Goal: Information Seeking & Learning: Learn about a topic

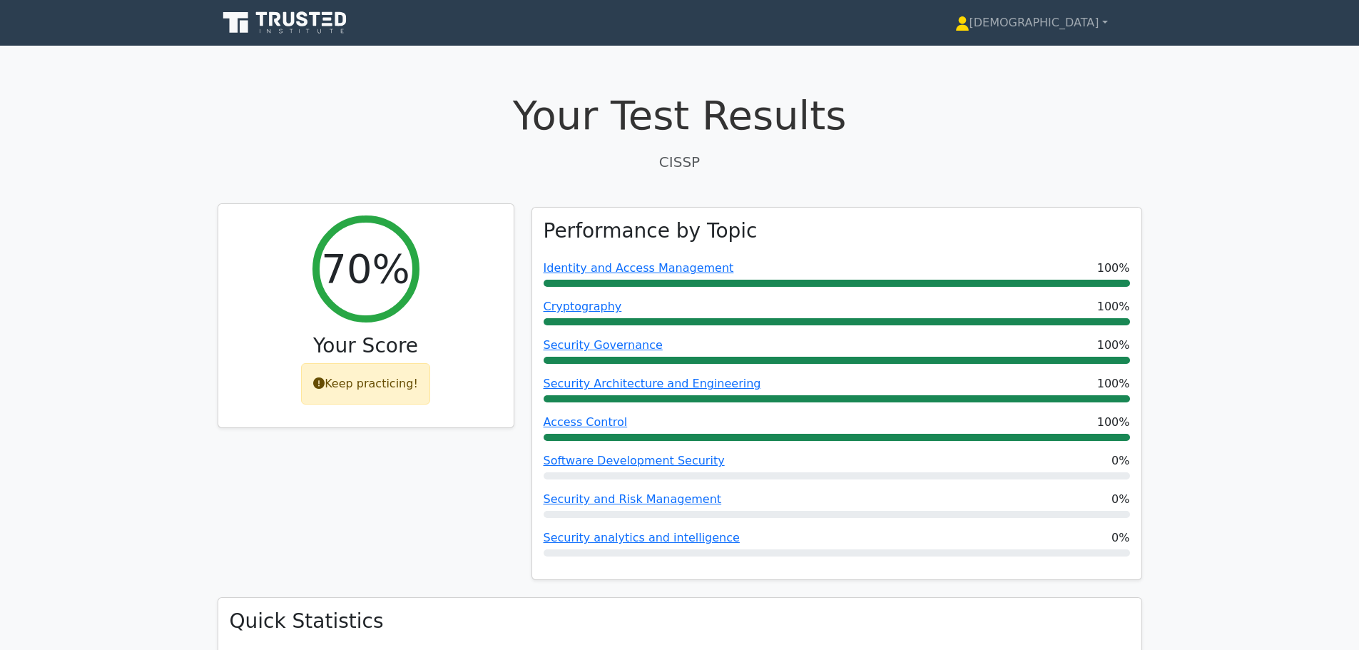
click at [384, 378] on div "Keep practicing!" at bounding box center [365, 383] width 129 height 41
click at [672, 26] on link "[DEMOGRAPHIC_DATA]" at bounding box center [1031, 23] width 221 height 29
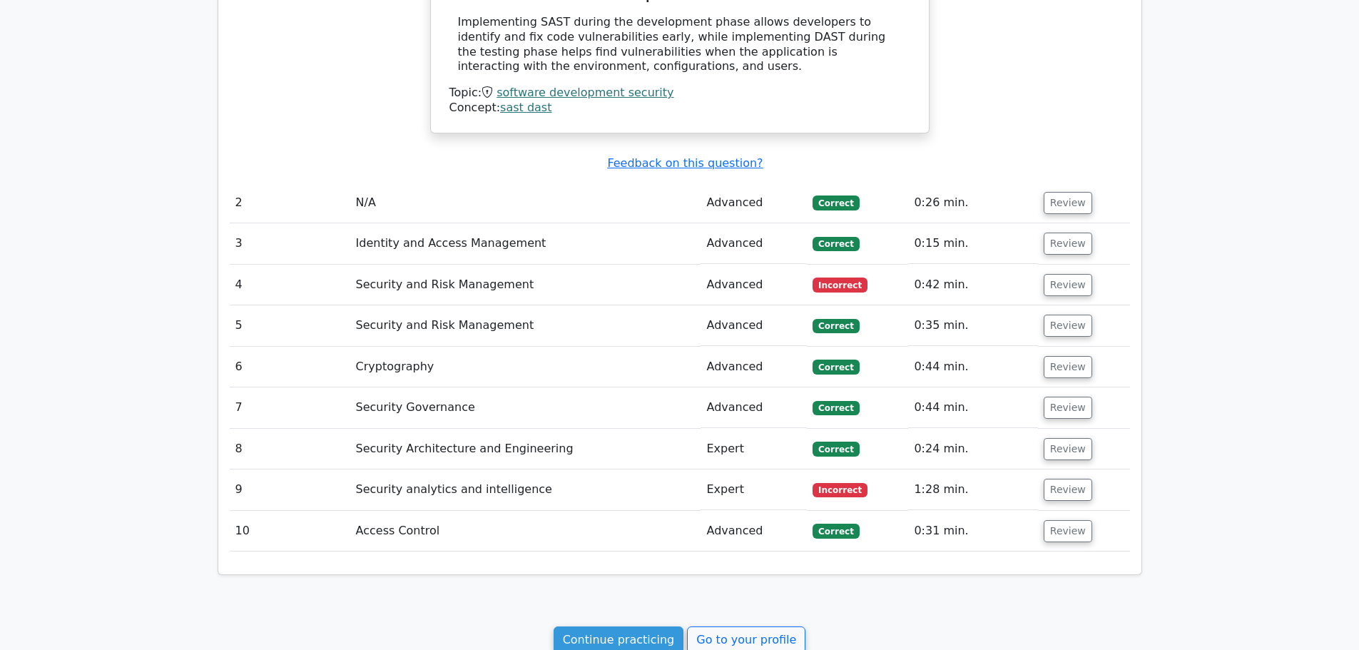
scroll to position [1297, 0]
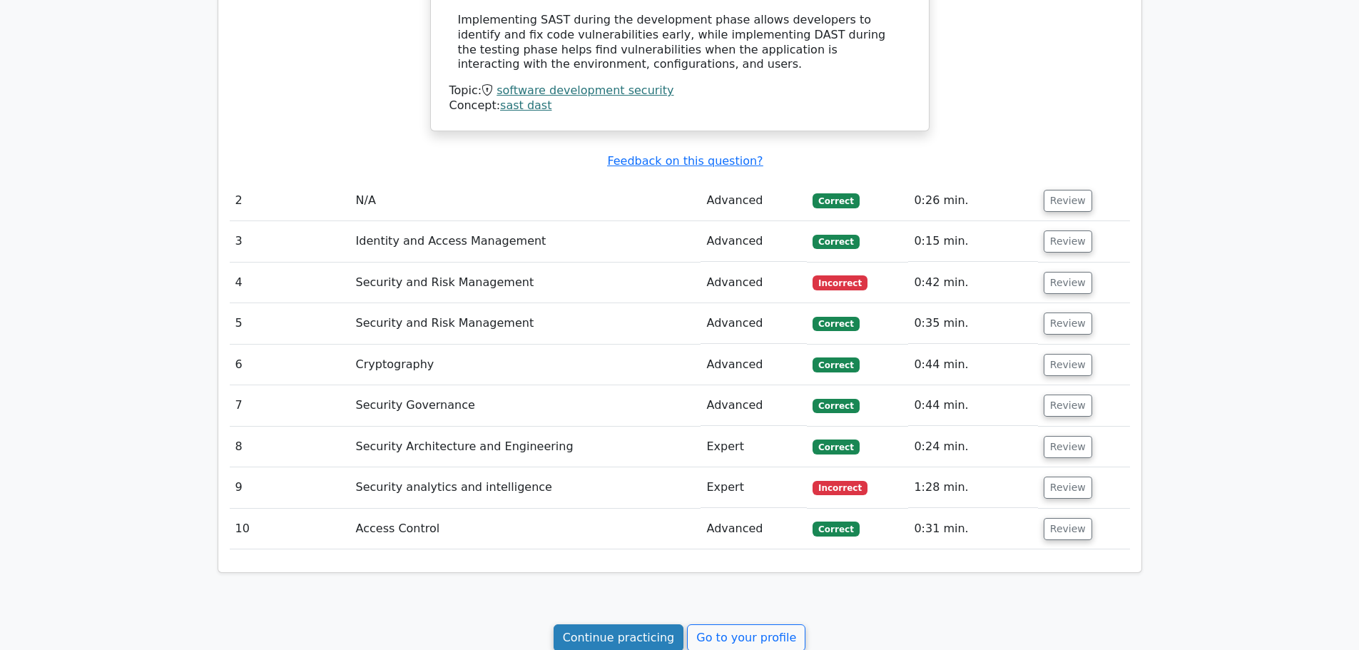
click at [654, 624] on link "Continue practicing" at bounding box center [619, 637] width 131 height 27
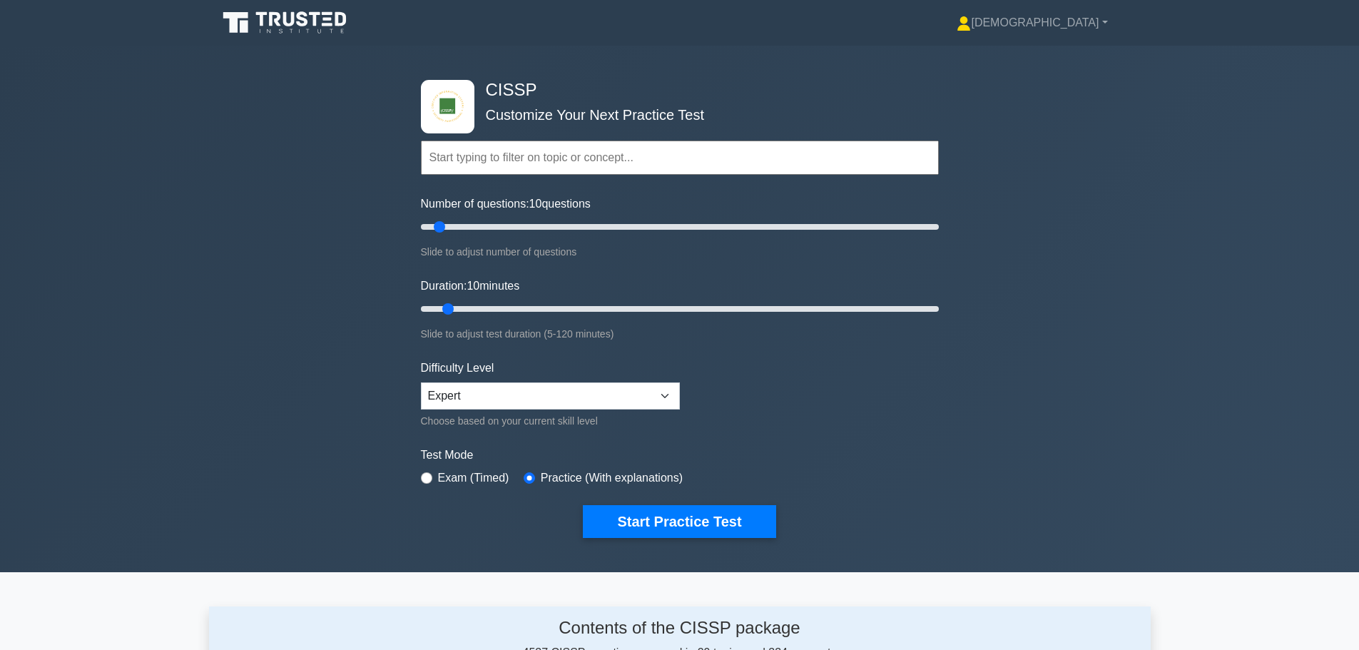
click at [529, 161] on input "text" at bounding box center [680, 158] width 518 height 34
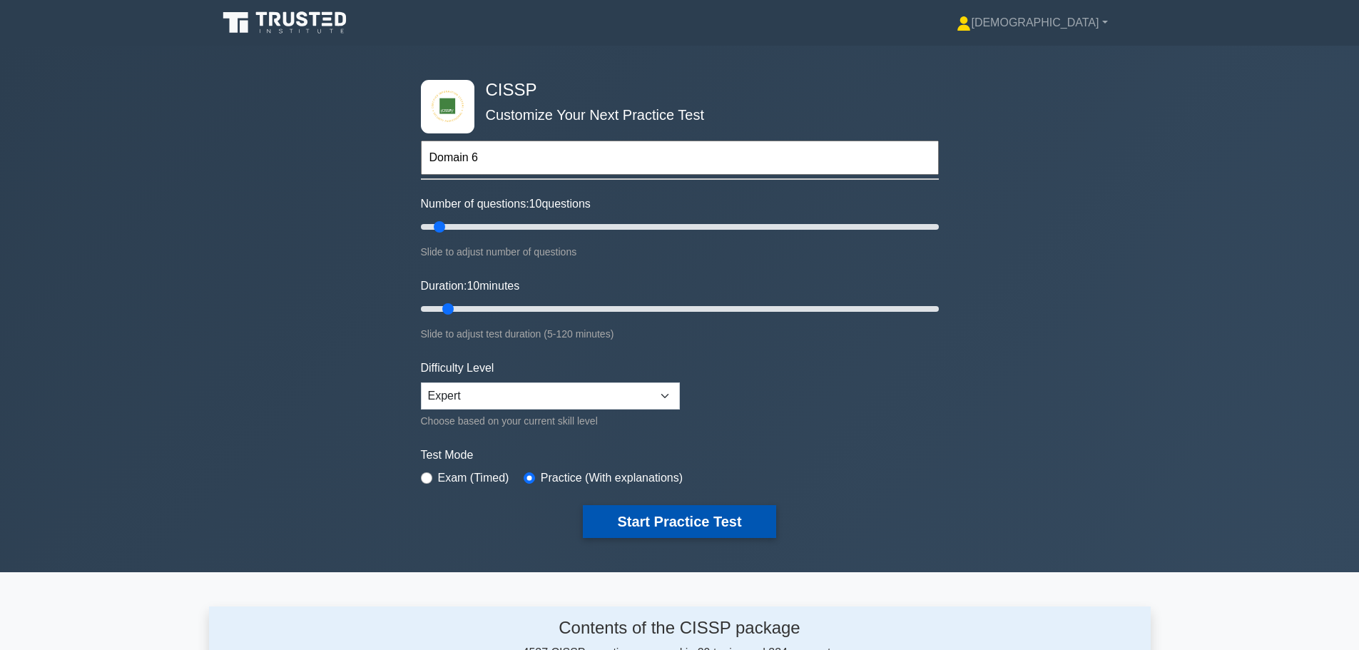
type input "Domain 6"
click at [683, 528] on button "Start Practice Test" at bounding box center [679, 521] width 193 height 33
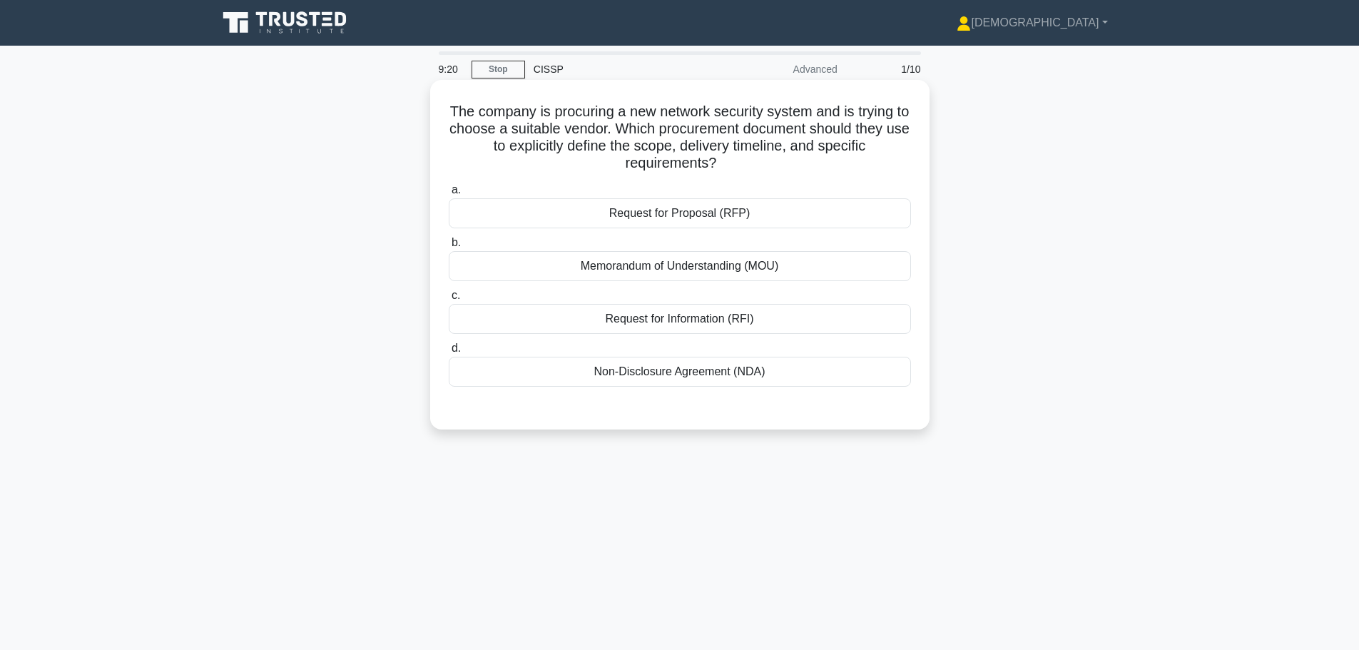
click at [658, 210] on div "Request for Proposal (RFP)" at bounding box center [680, 213] width 462 height 30
click at [449, 195] on input "a. Request for Proposal (RFP)" at bounding box center [449, 189] width 0 height 9
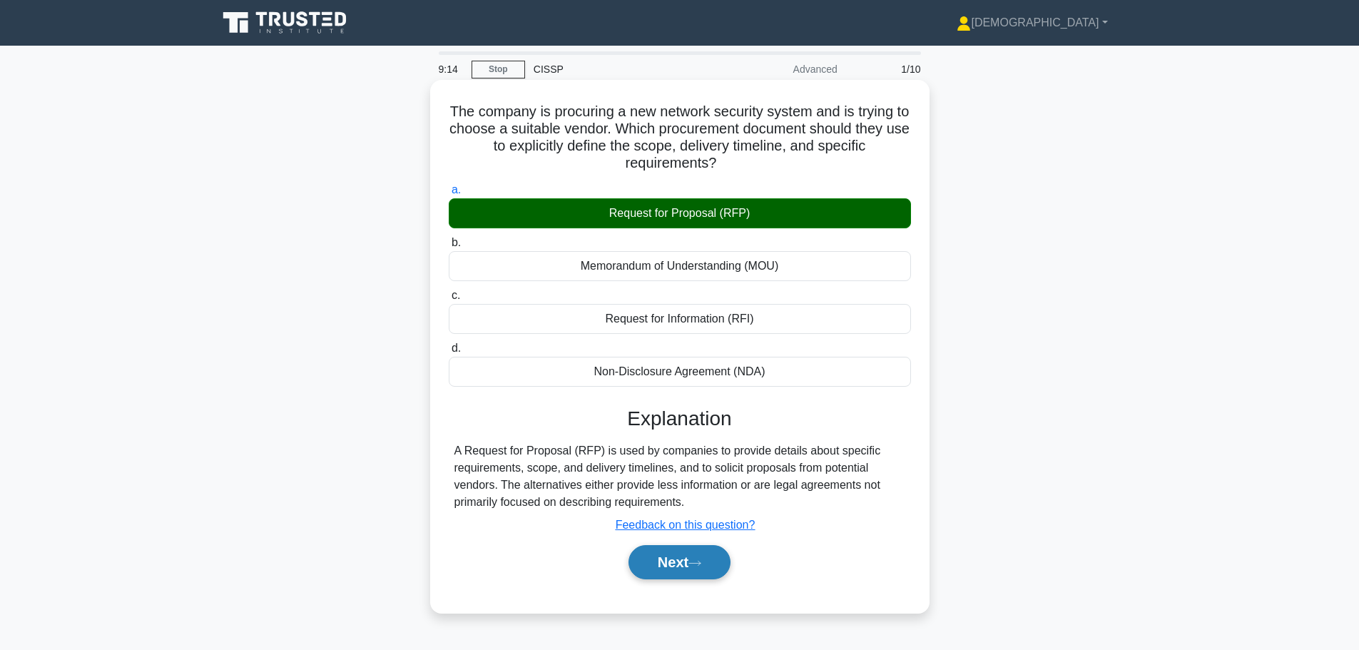
click at [676, 562] on button "Next" at bounding box center [680, 562] width 102 height 34
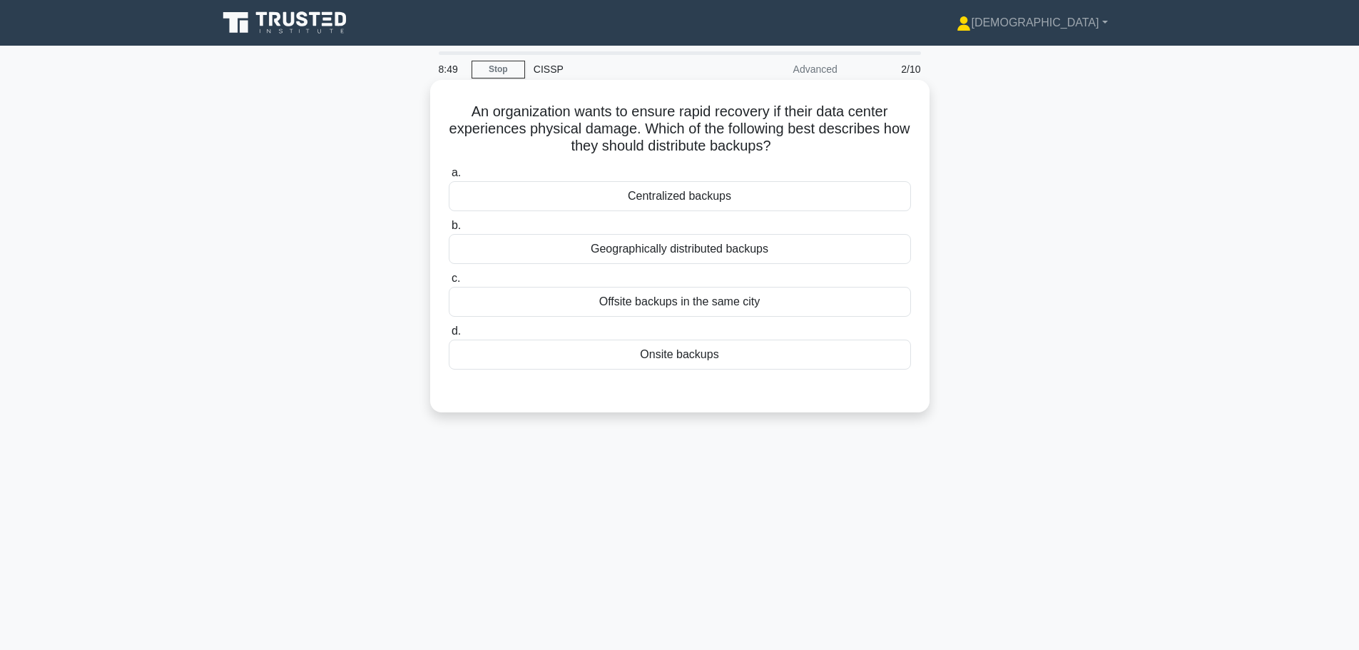
click at [665, 250] on div "Geographically distributed backups" at bounding box center [680, 249] width 462 height 30
click at [449, 230] on input "b. Geographically distributed backups" at bounding box center [449, 225] width 0 height 9
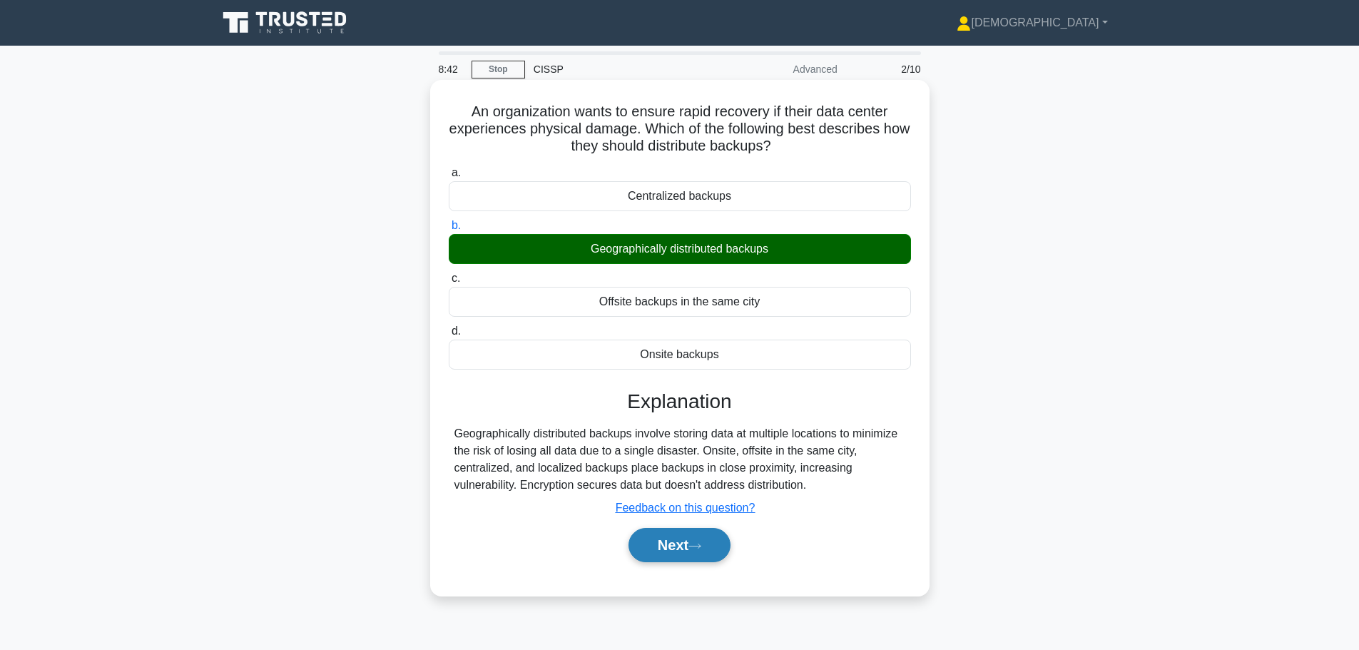
click at [671, 540] on button "Next" at bounding box center [680, 545] width 102 height 34
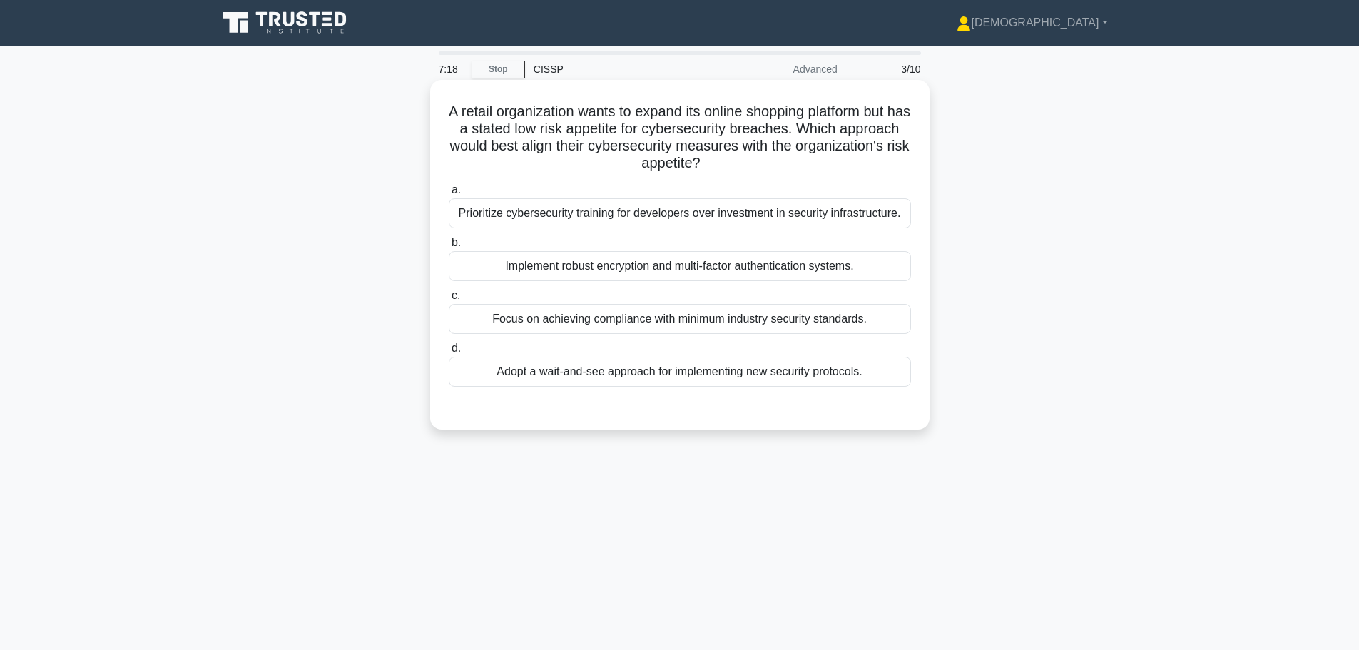
click at [688, 270] on div "Implement robust encryption and multi-factor authentication systems." at bounding box center [680, 266] width 462 height 30
click at [449, 248] on input "b. Implement robust encryption and multi-factor authentication systems." at bounding box center [449, 242] width 0 height 9
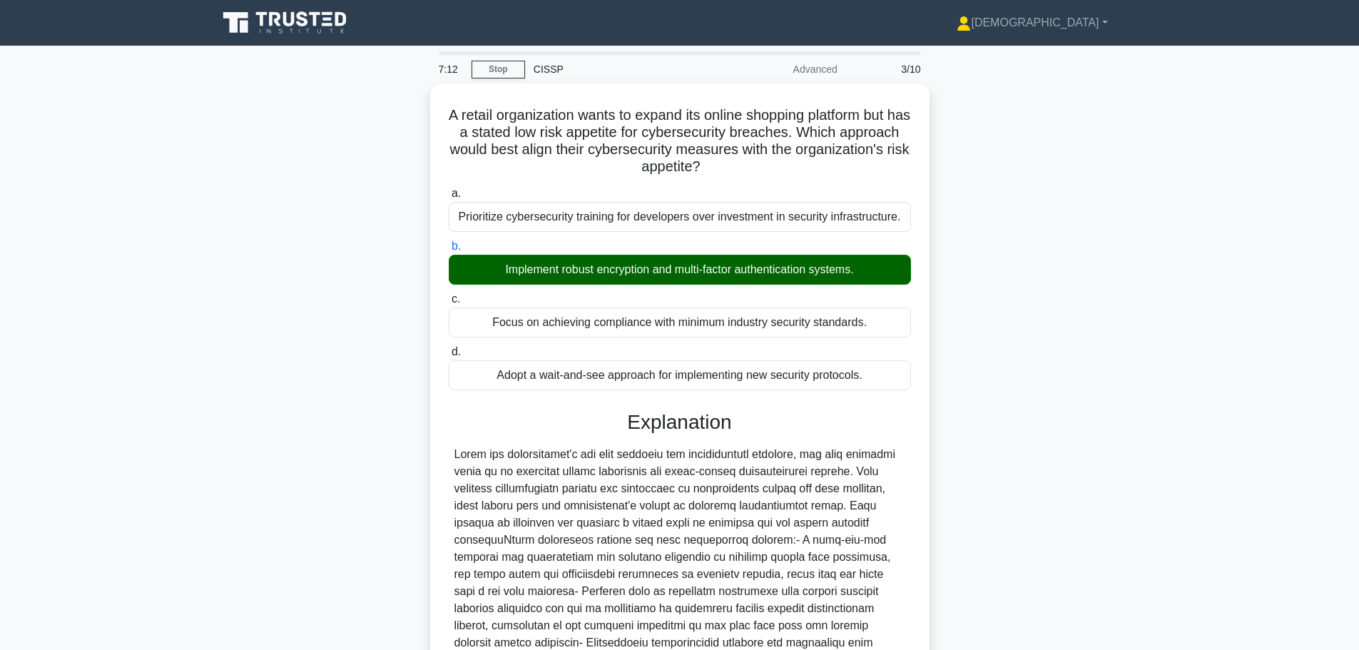
scroll to position [186, 0]
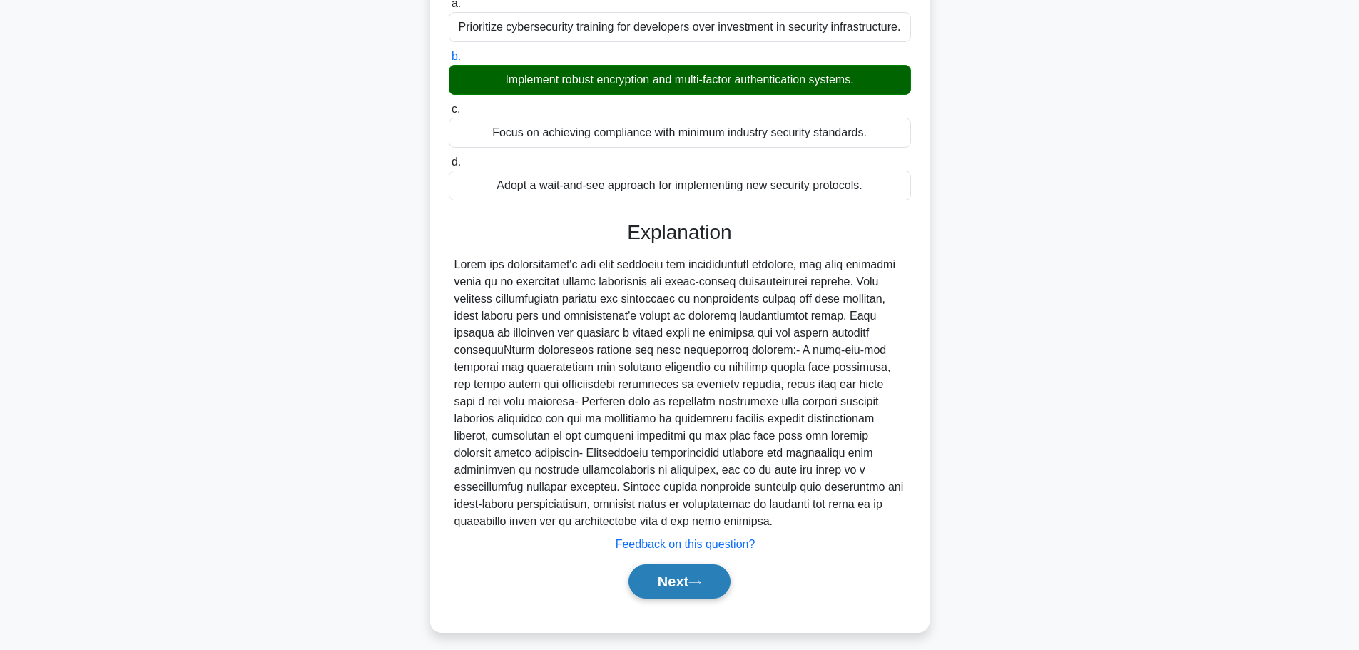
click at [671, 575] on button "Next" at bounding box center [680, 581] width 102 height 34
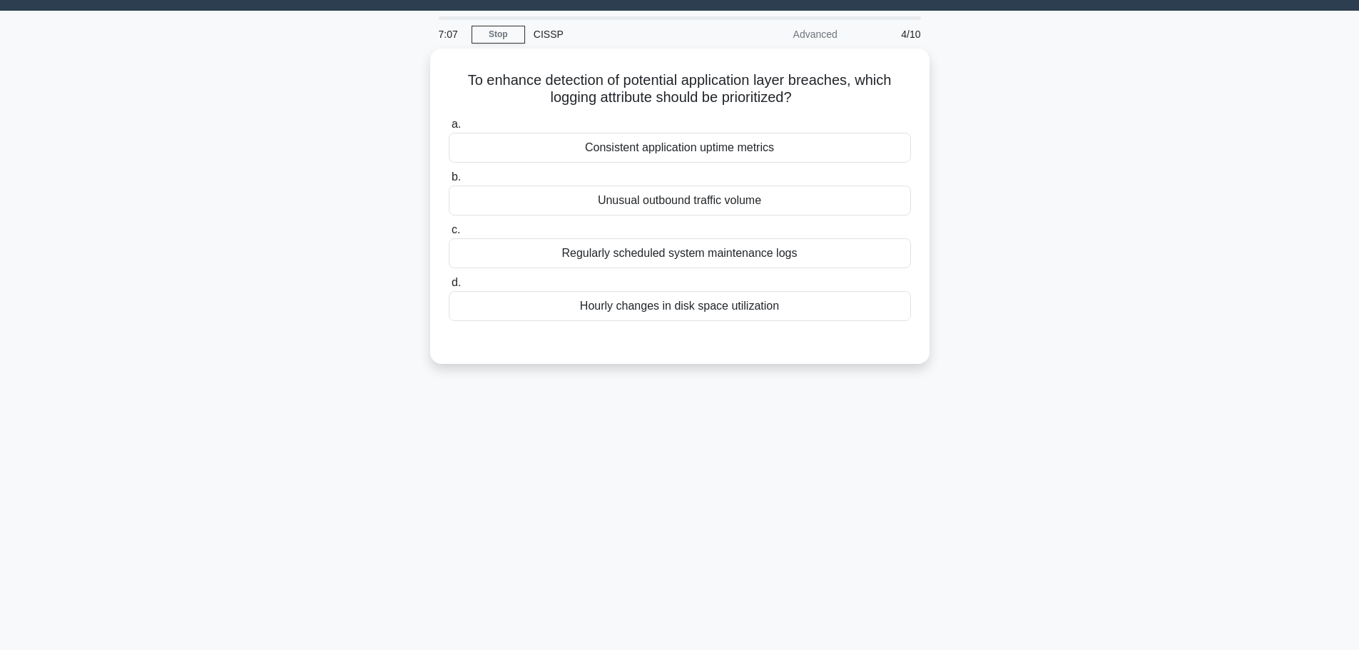
scroll to position [31, 0]
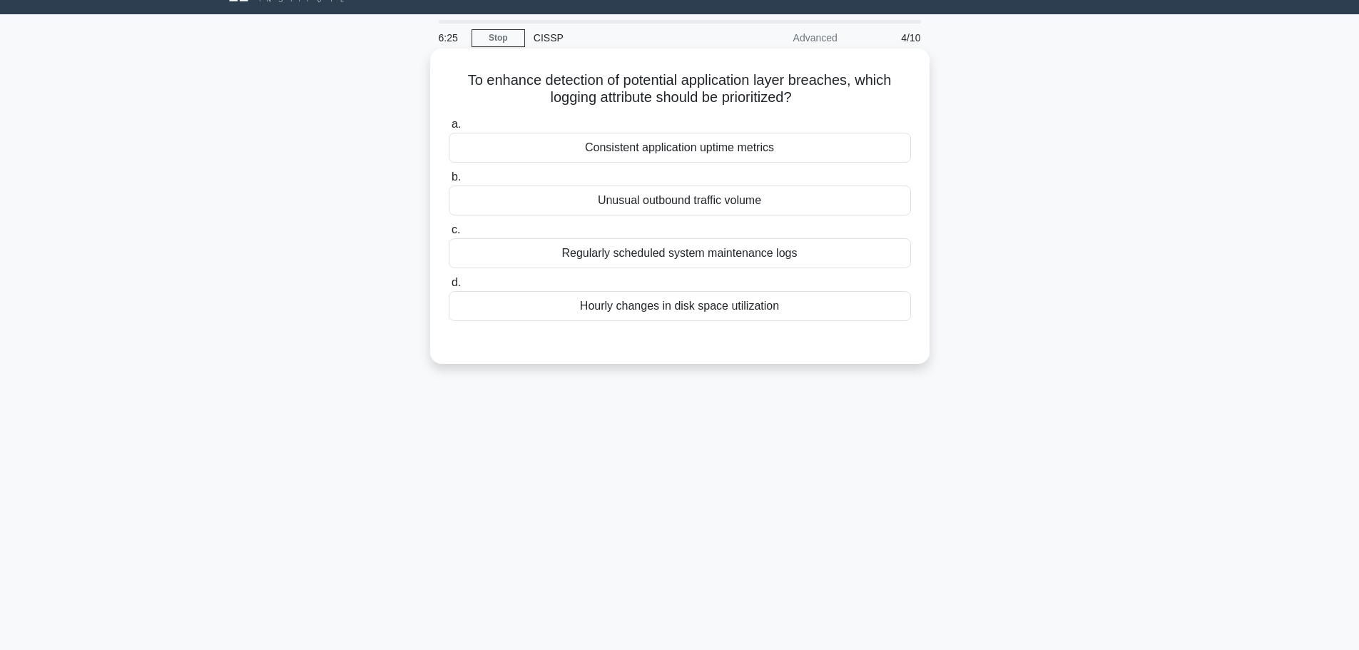
click at [635, 200] on div "Unusual outbound traffic volume" at bounding box center [680, 200] width 462 height 30
click at [449, 182] on input "b. Unusual outbound traffic volume" at bounding box center [449, 177] width 0 height 9
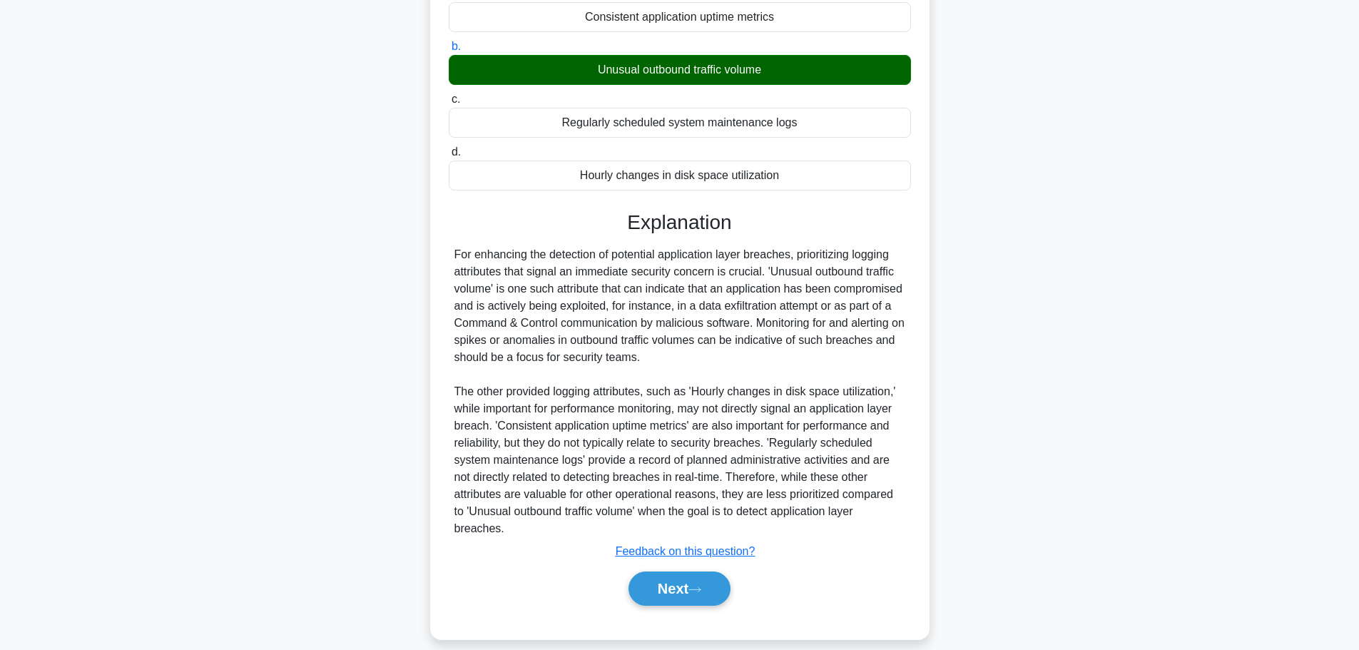
scroll to position [179, 0]
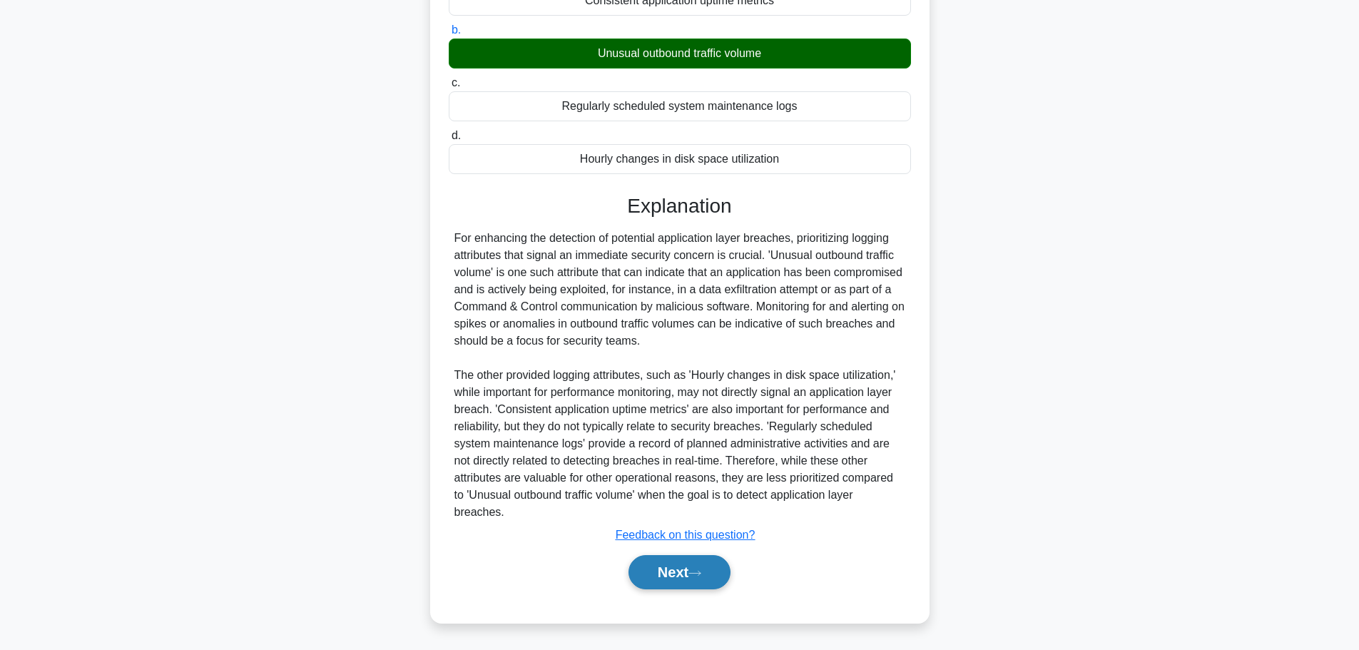
click at [675, 569] on button "Next" at bounding box center [680, 572] width 102 height 34
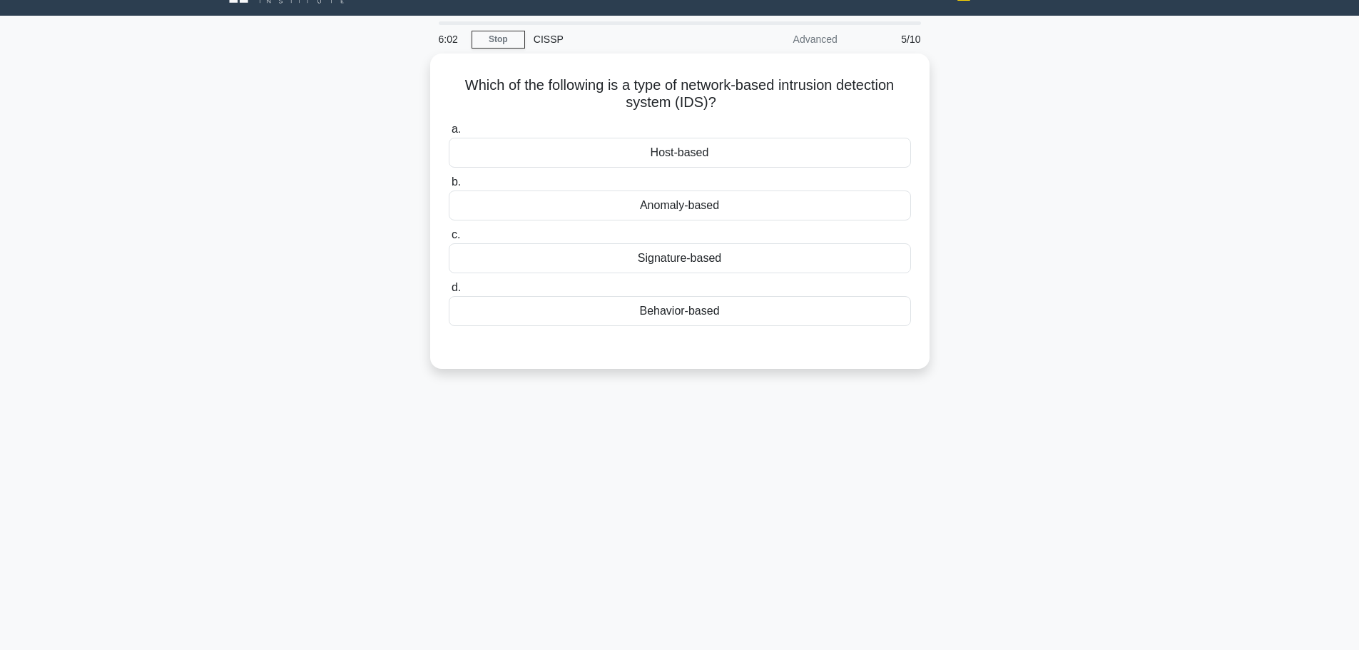
scroll to position [0, 0]
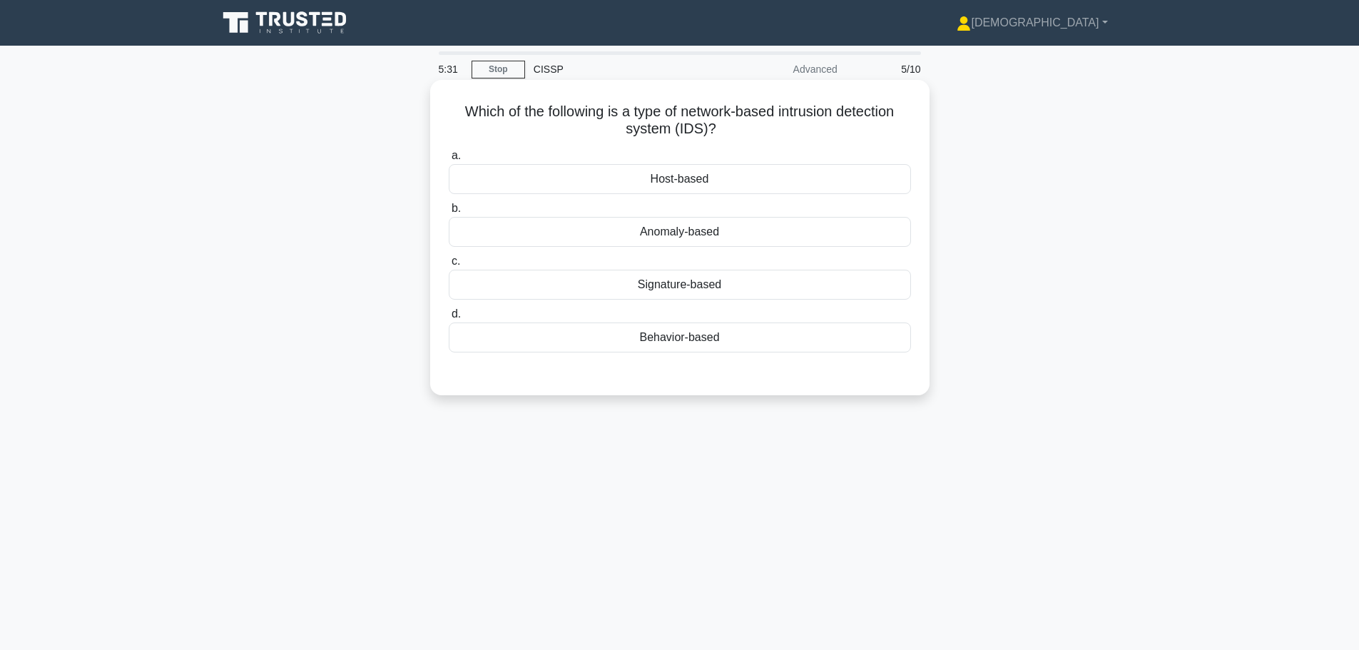
click at [658, 287] on div "Signature-based" at bounding box center [680, 285] width 462 height 30
click at [449, 266] on input "c. Signature-based" at bounding box center [449, 261] width 0 height 9
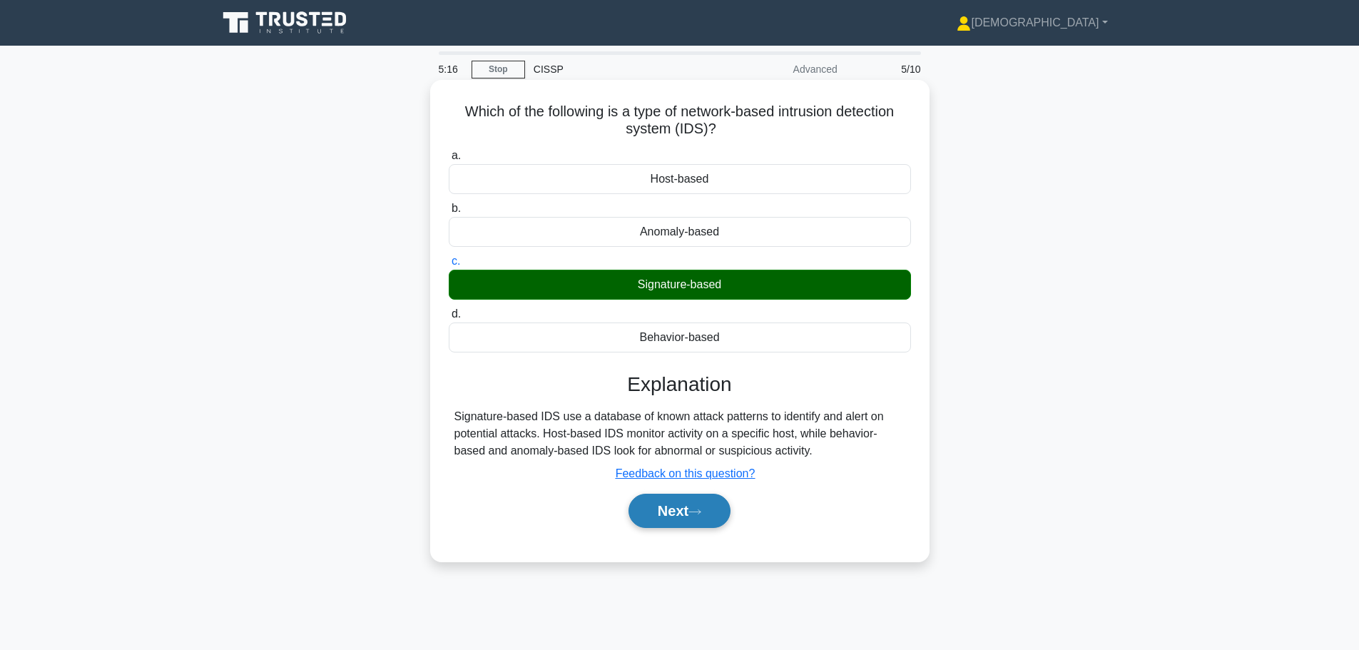
click at [666, 512] on button "Next" at bounding box center [680, 511] width 102 height 34
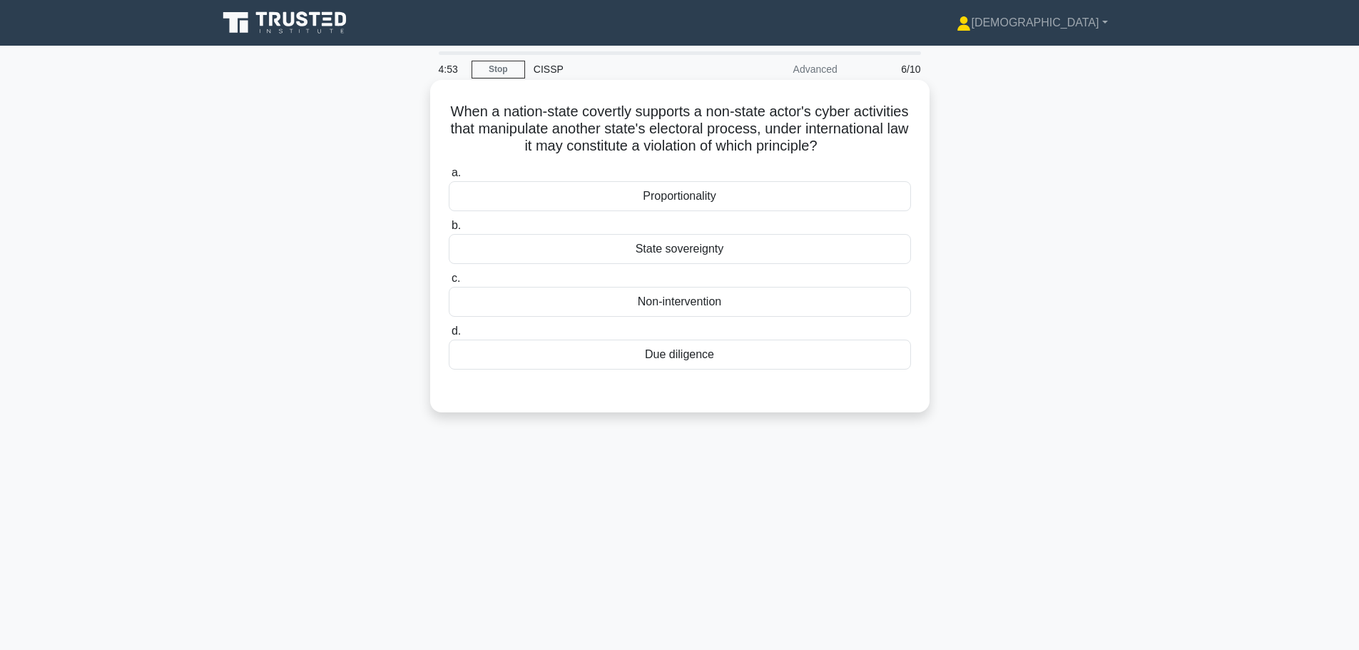
click at [668, 306] on div "Non-intervention" at bounding box center [680, 302] width 462 height 30
click at [449, 283] on input "c. Non-intervention" at bounding box center [449, 278] width 0 height 9
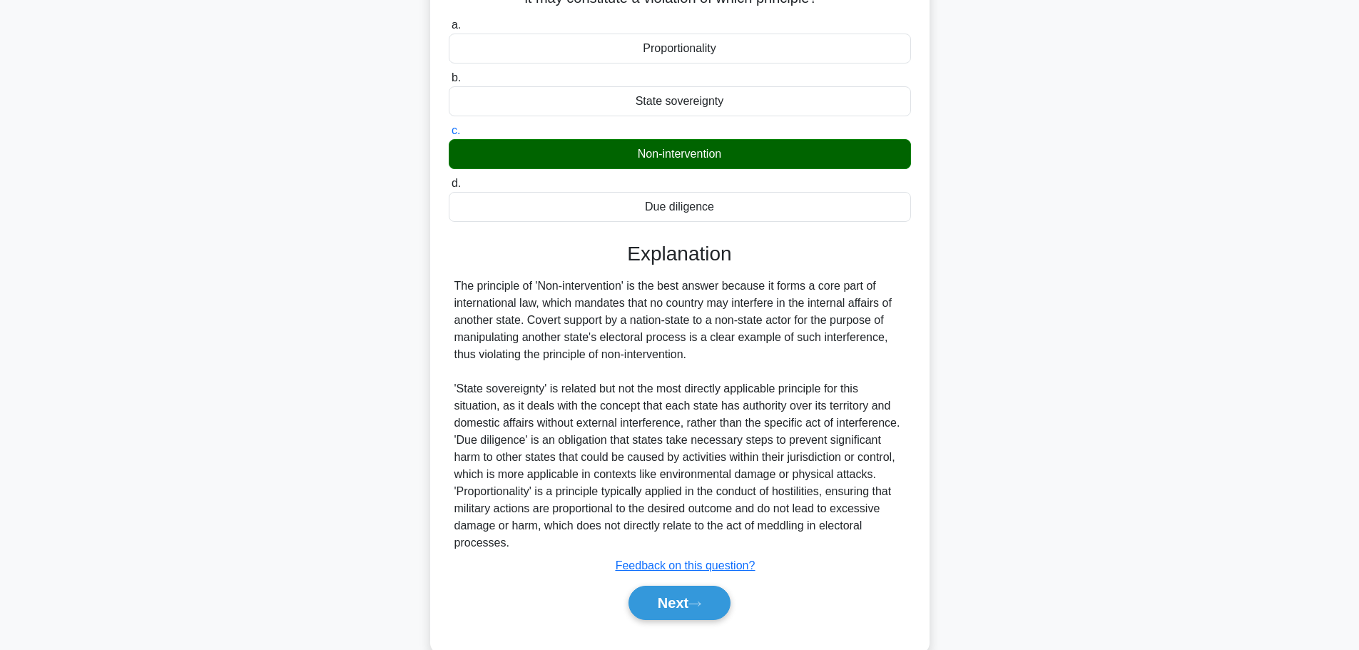
scroll to position [153, 0]
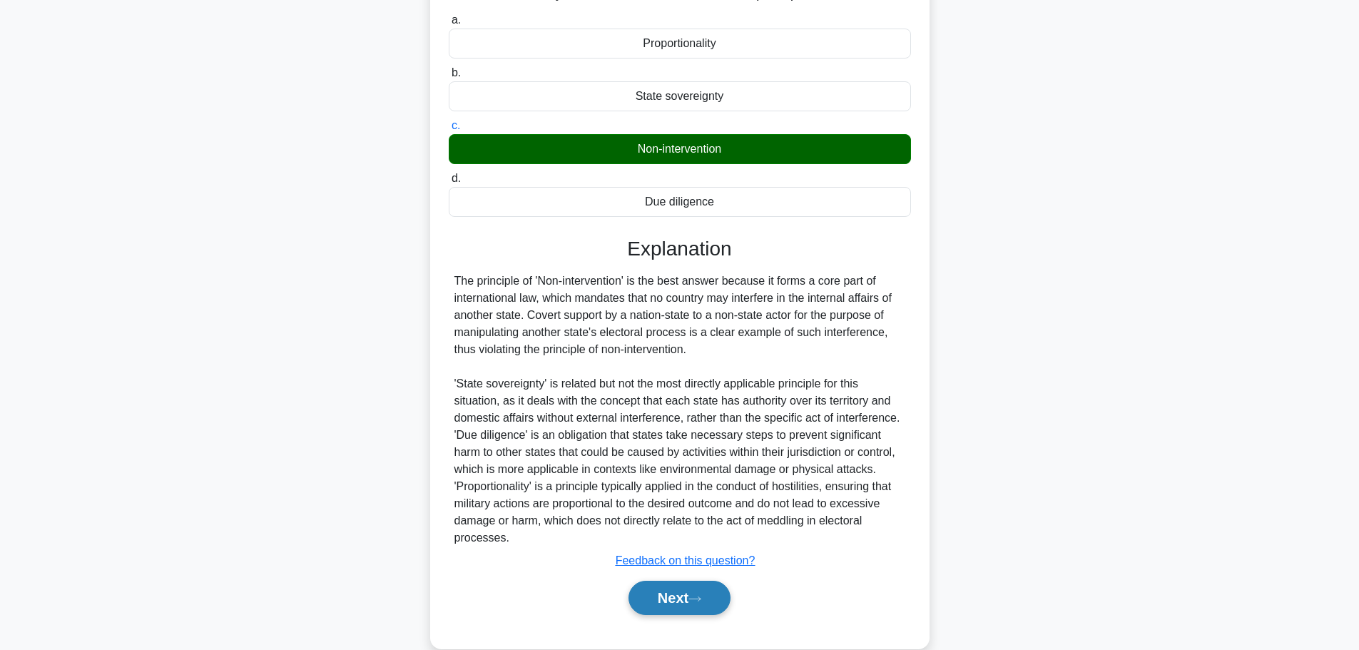
click at [686, 592] on button "Next" at bounding box center [680, 598] width 102 height 34
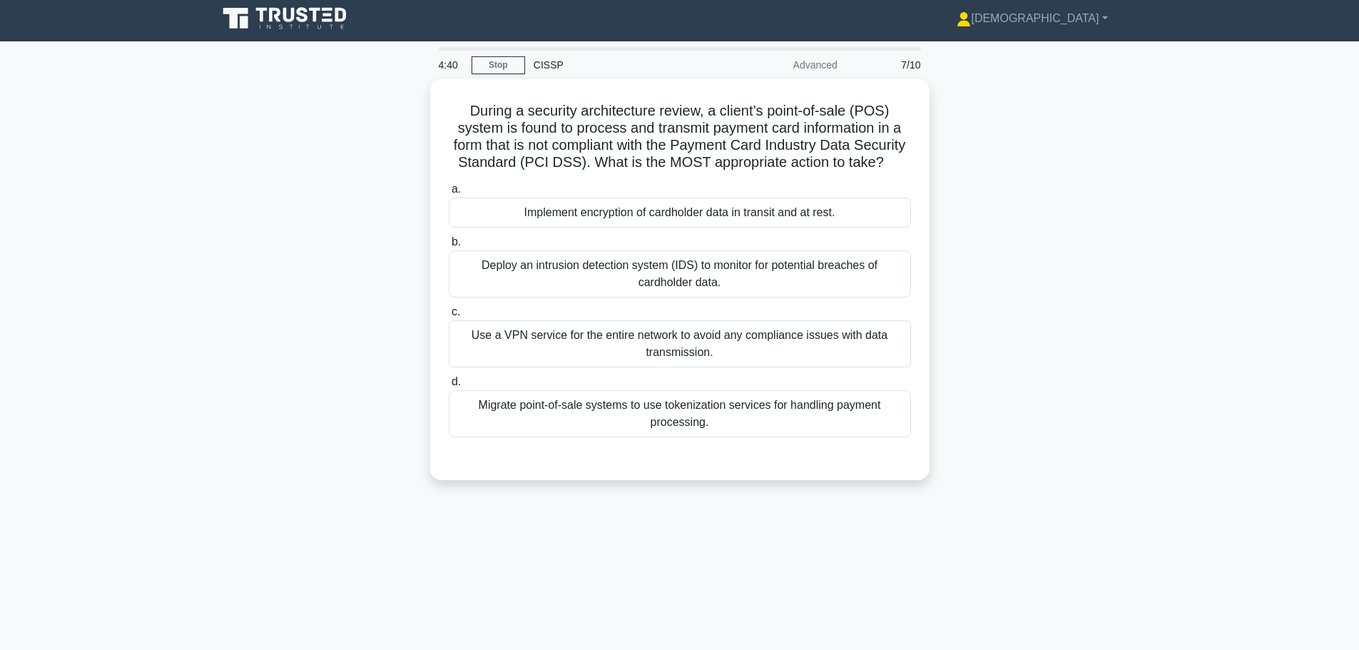
scroll to position [3, 0]
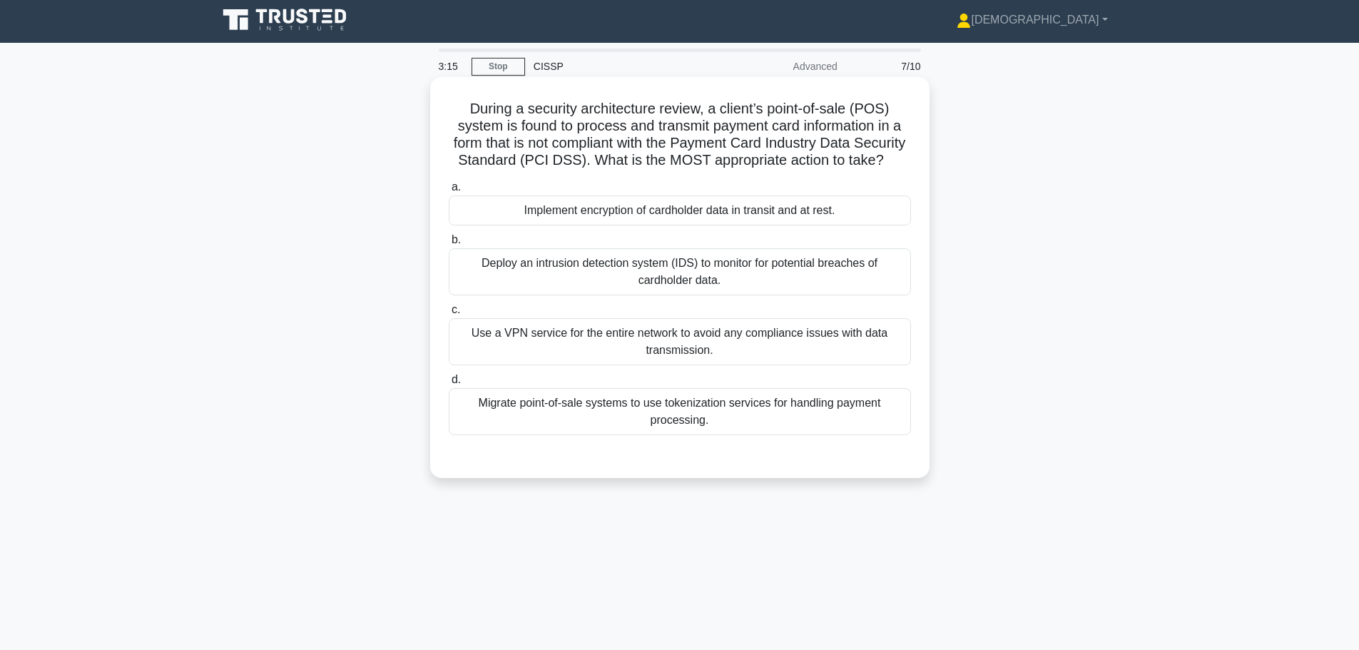
click at [604, 430] on div "Migrate point-of-sale systems to use tokenization services for handling payment…" at bounding box center [680, 411] width 462 height 47
click at [449, 385] on input "d. Migrate point-of-sale systems to use tokenization services for handling paym…" at bounding box center [449, 379] width 0 height 9
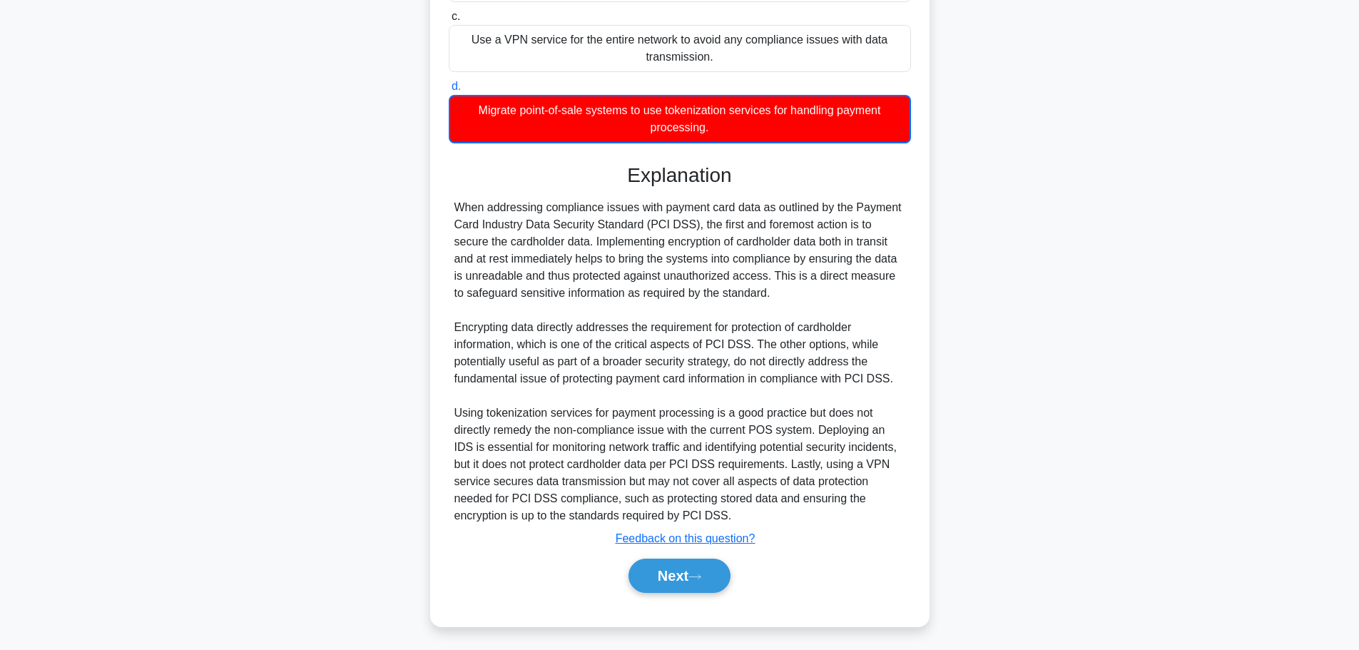
scroll to position [305, 0]
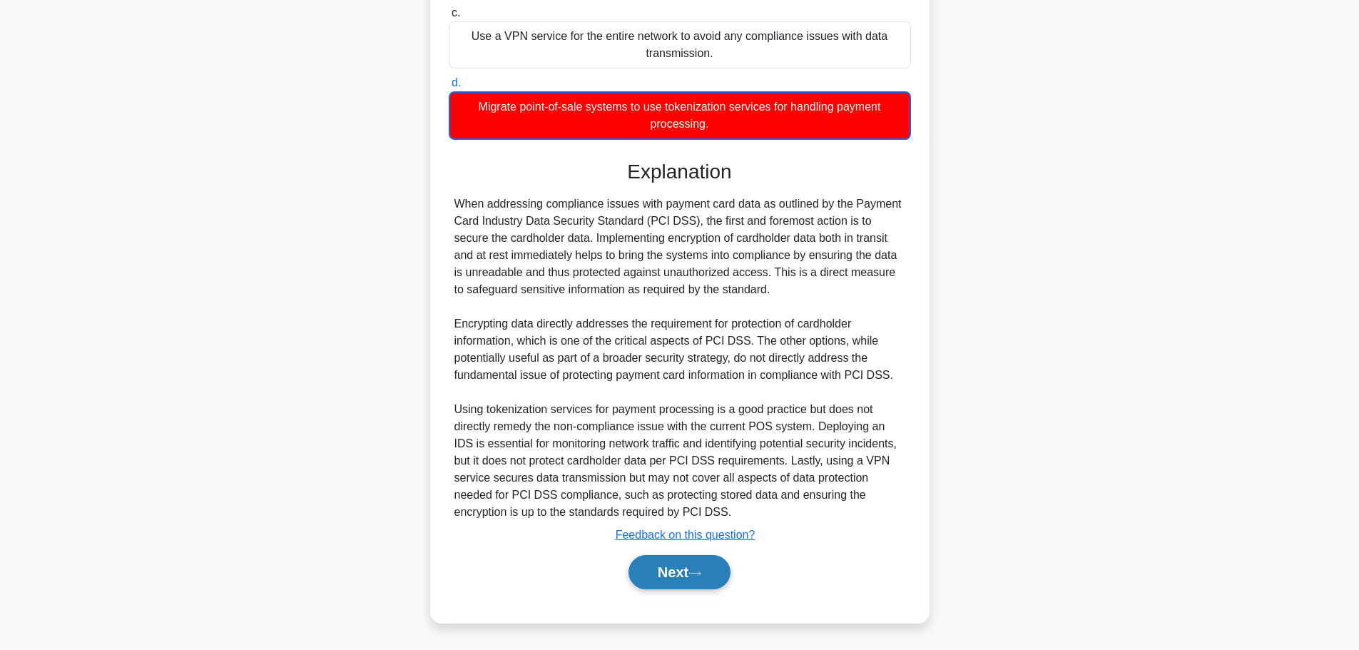
click at [677, 583] on button "Next" at bounding box center [680, 572] width 102 height 34
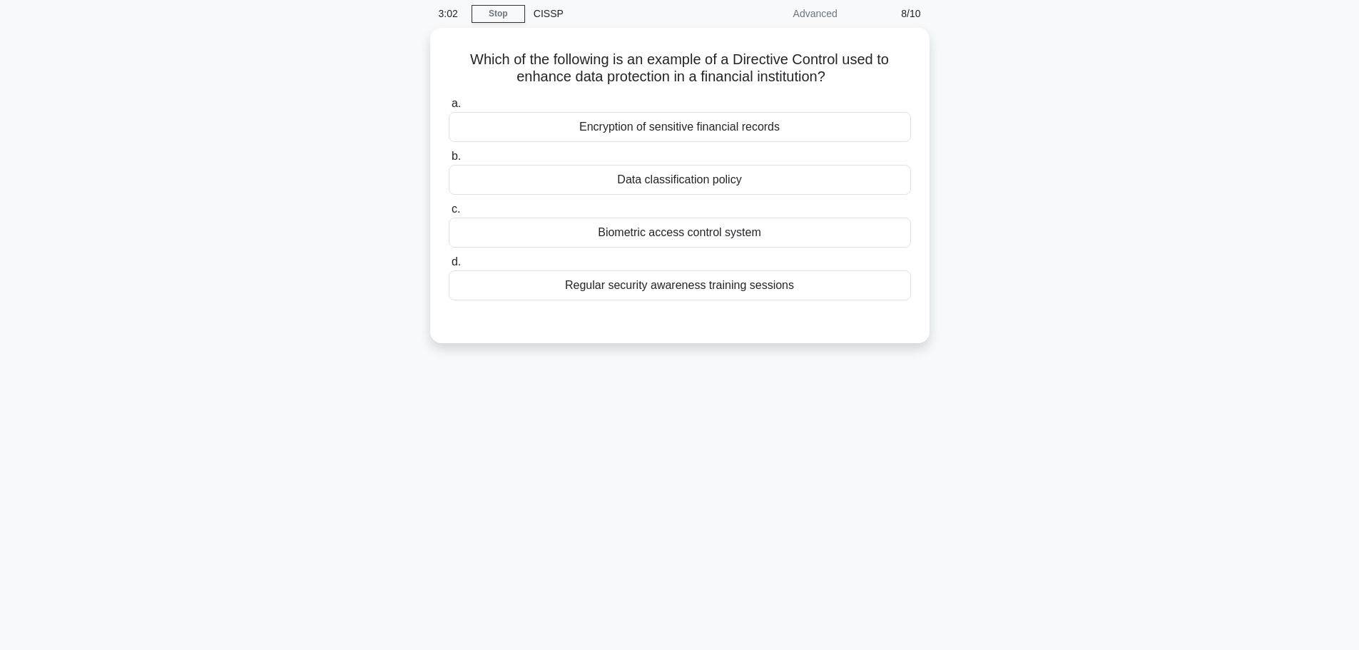
scroll to position [45, 0]
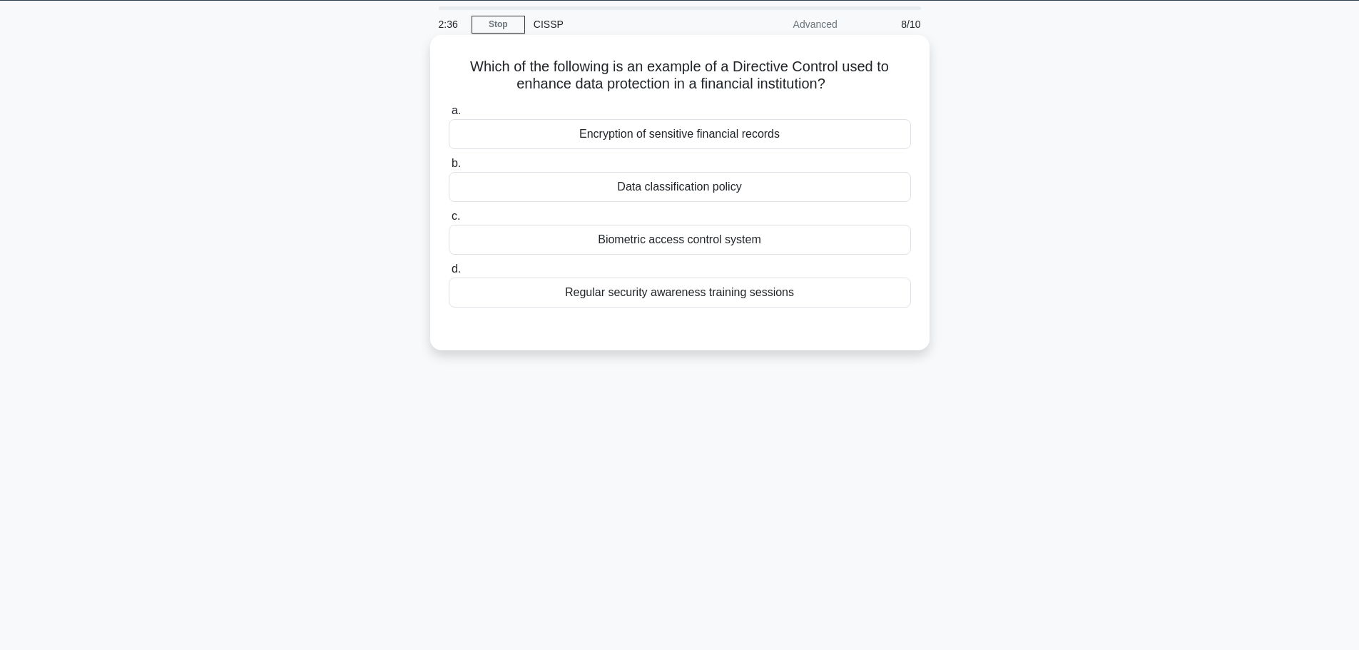
click at [597, 188] on div "Data classification policy" at bounding box center [680, 187] width 462 height 30
click at [449, 168] on input "b. Data classification policy" at bounding box center [449, 163] width 0 height 9
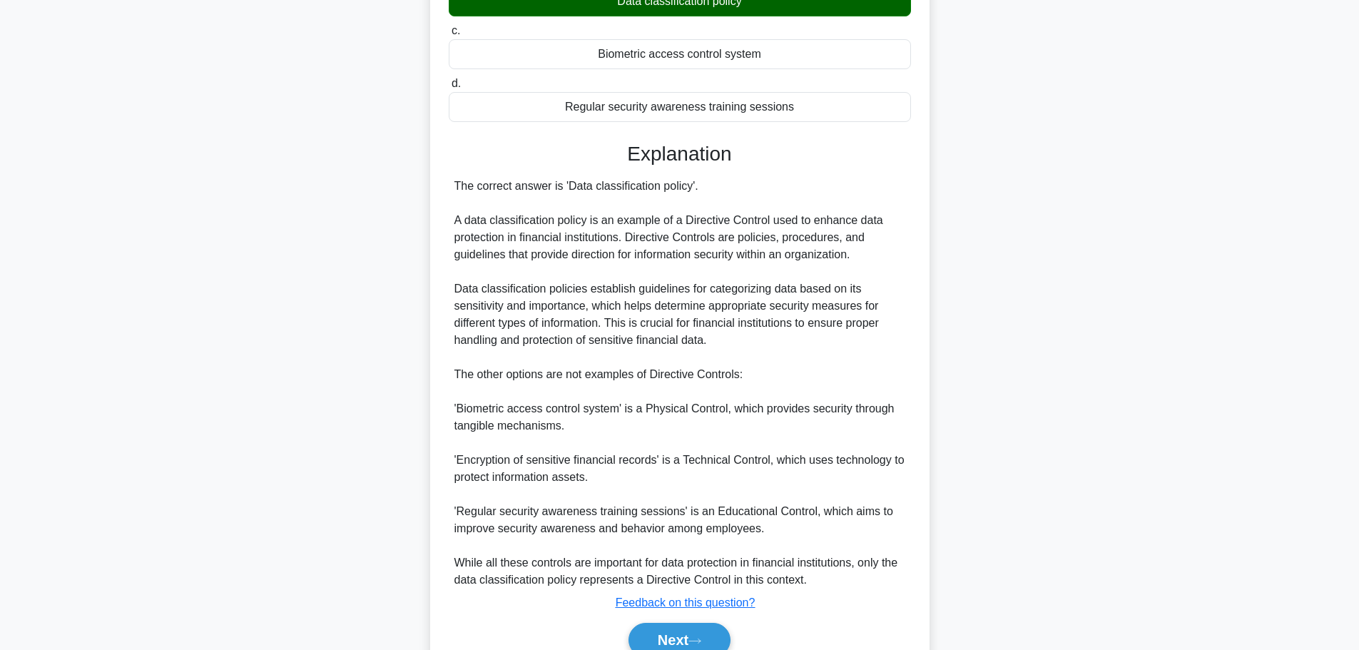
scroll to position [269, 0]
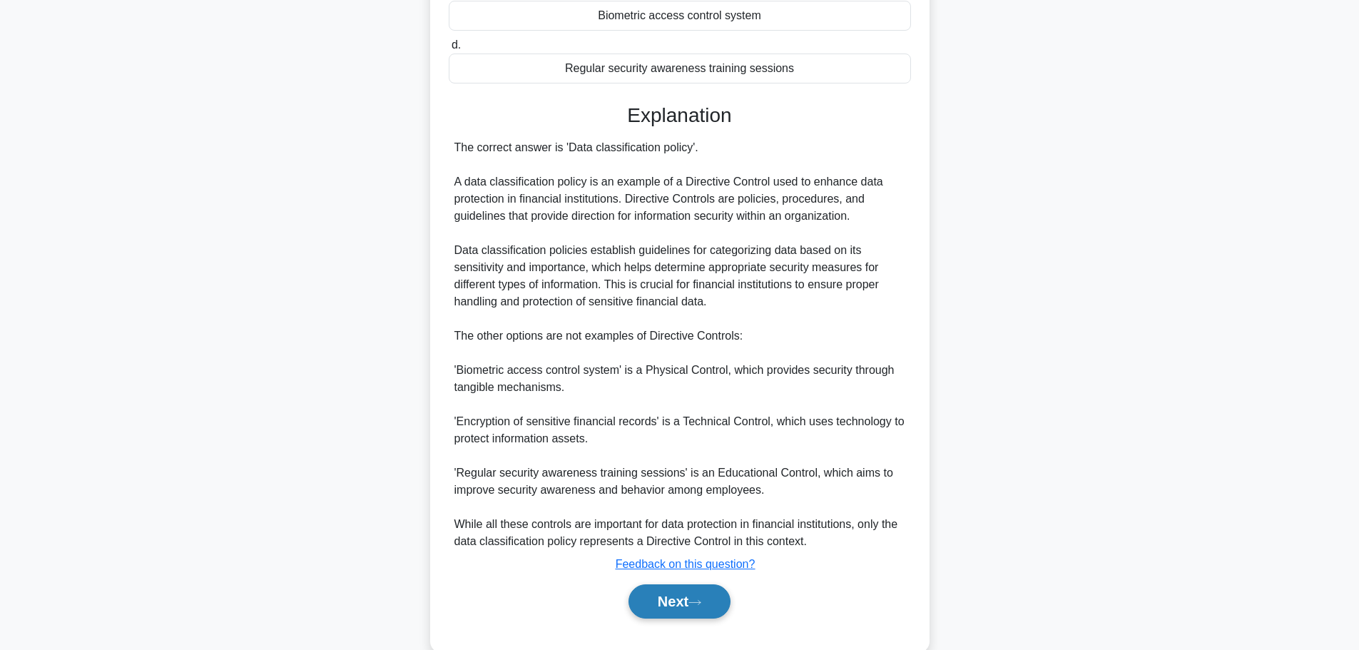
click at [646, 606] on button "Next" at bounding box center [680, 601] width 102 height 34
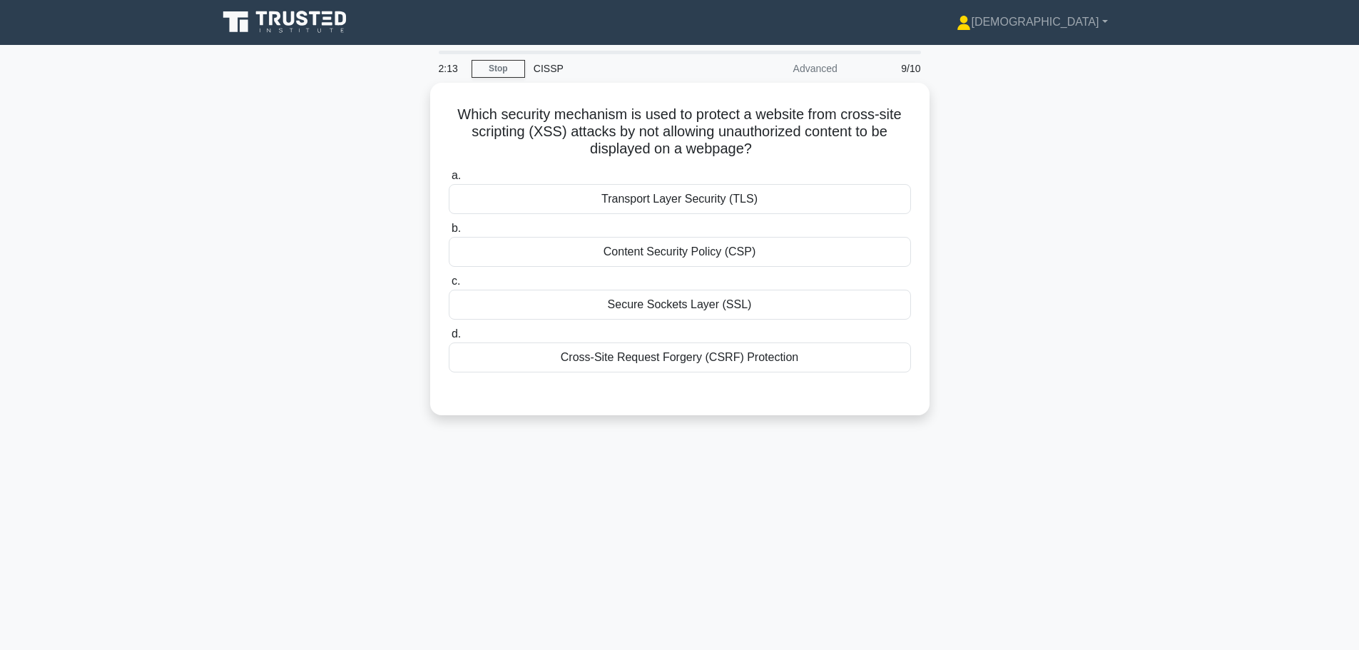
scroll to position [0, 0]
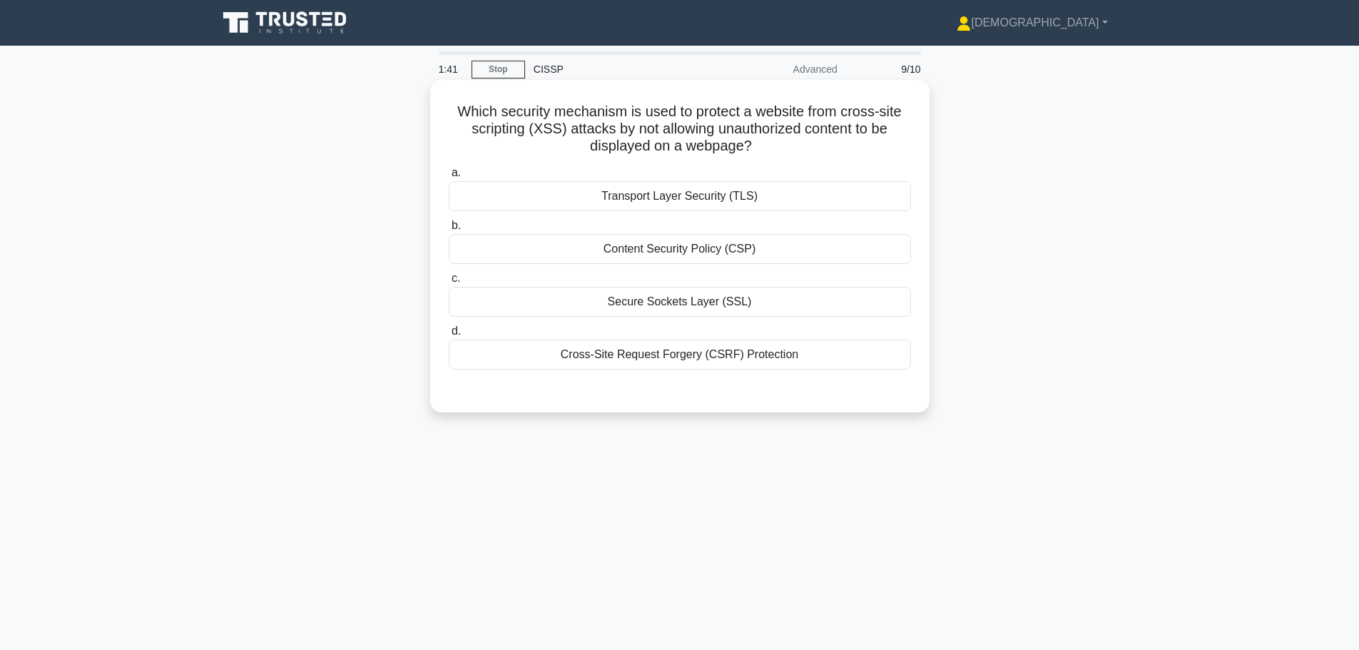
click at [624, 307] on div "Secure Sockets Layer (SSL)" at bounding box center [680, 302] width 462 height 30
click at [449, 283] on input "c. Secure Sockets Layer (SSL)" at bounding box center [449, 278] width 0 height 9
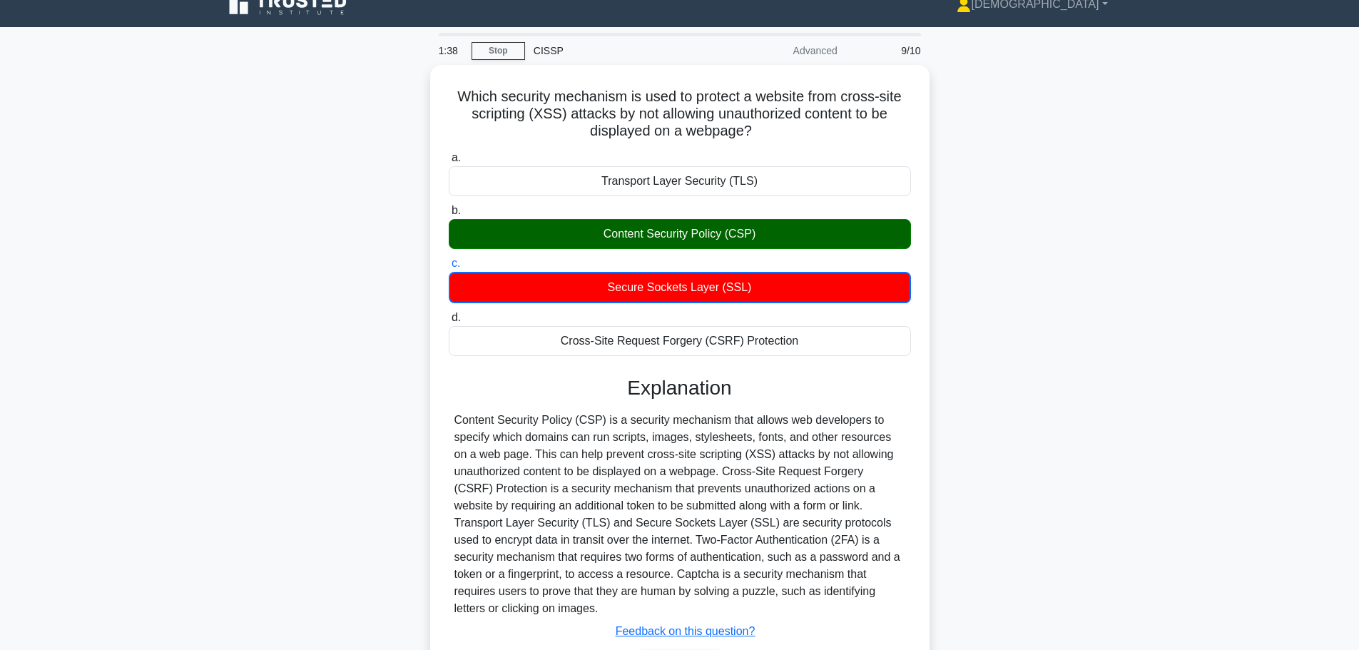
scroll to position [121, 0]
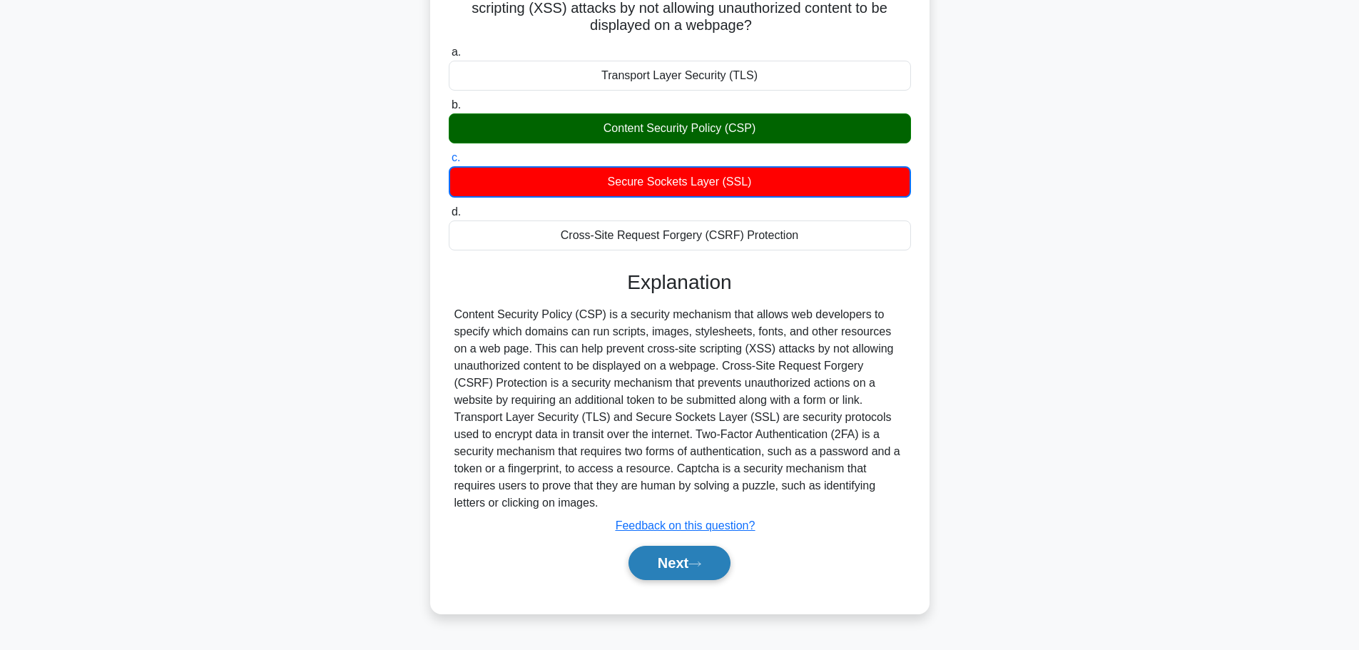
click at [676, 546] on button "Next" at bounding box center [680, 563] width 102 height 34
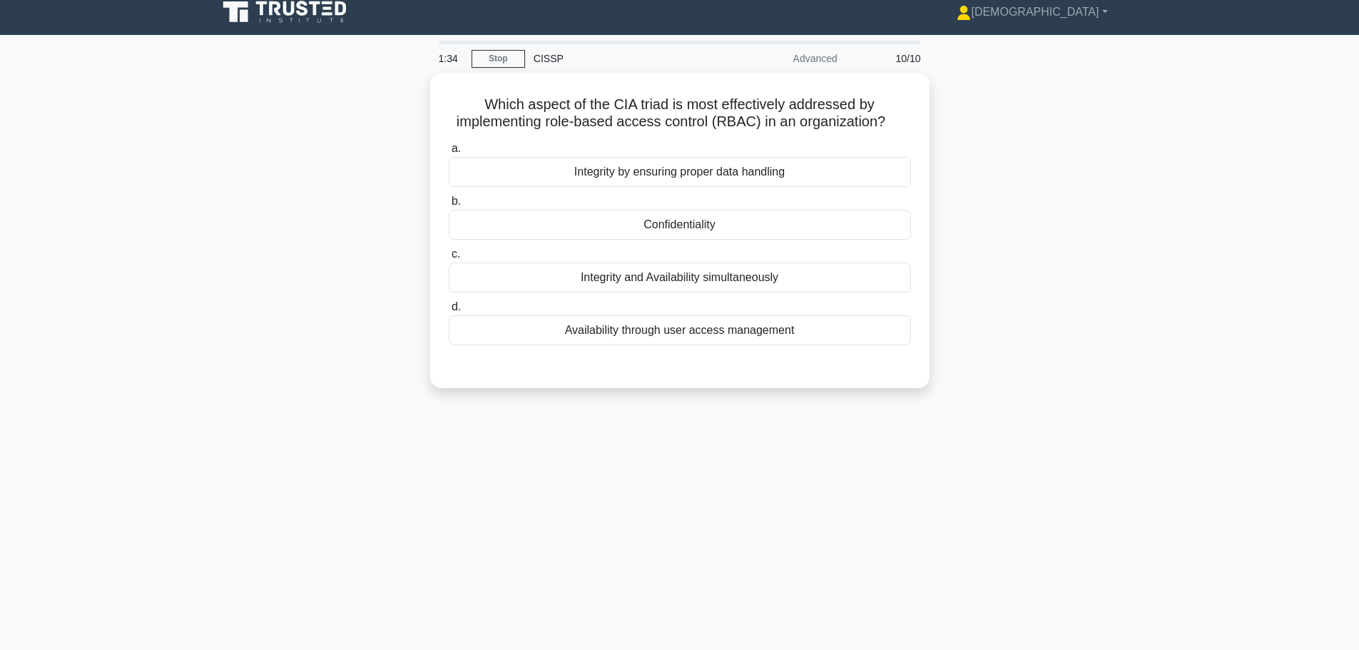
scroll to position [0, 0]
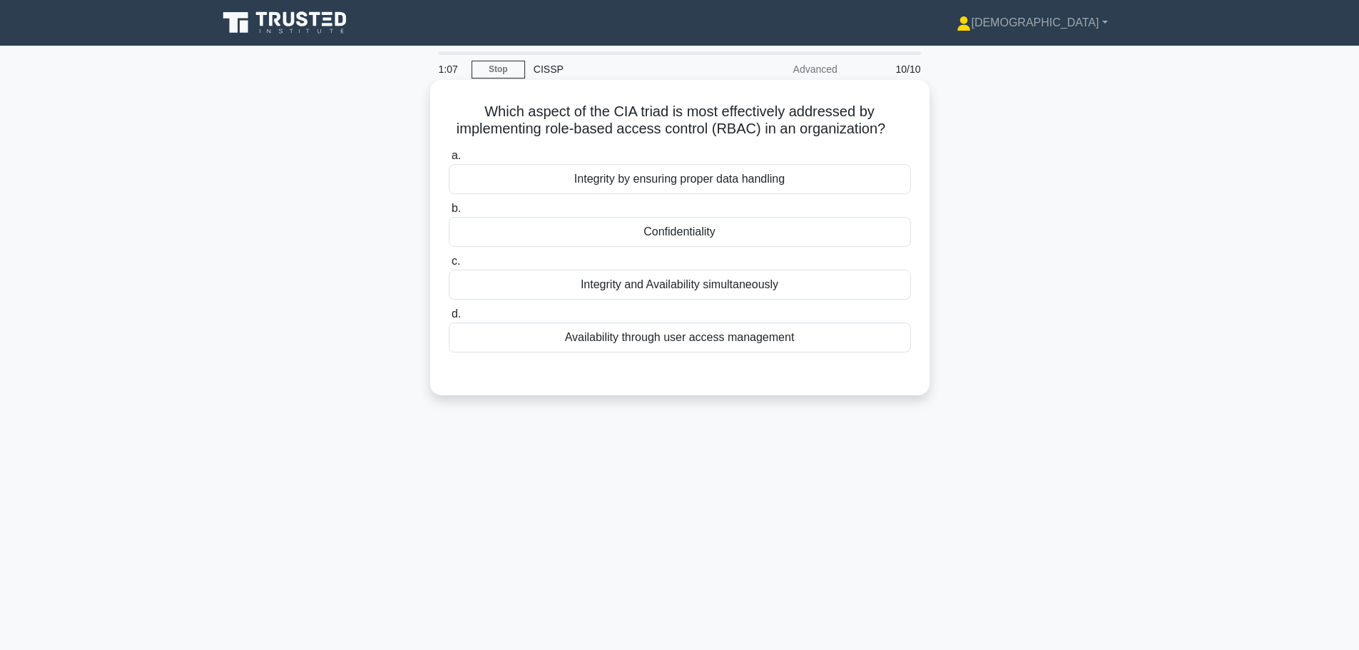
click at [671, 233] on div "Confidentiality" at bounding box center [680, 232] width 462 height 30
click at [449, 213] on input "b. Confidentiality" at bounding box center [449, 208] width 0 height 9
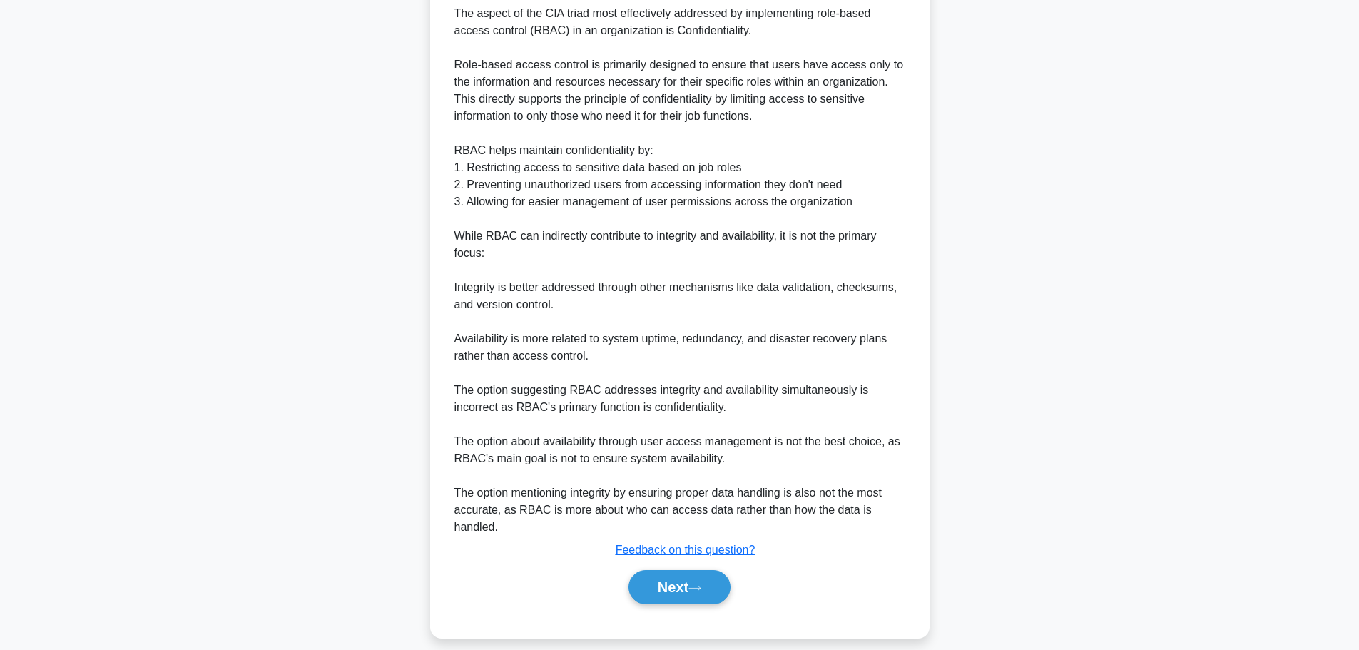
scroll to position [415, 0]
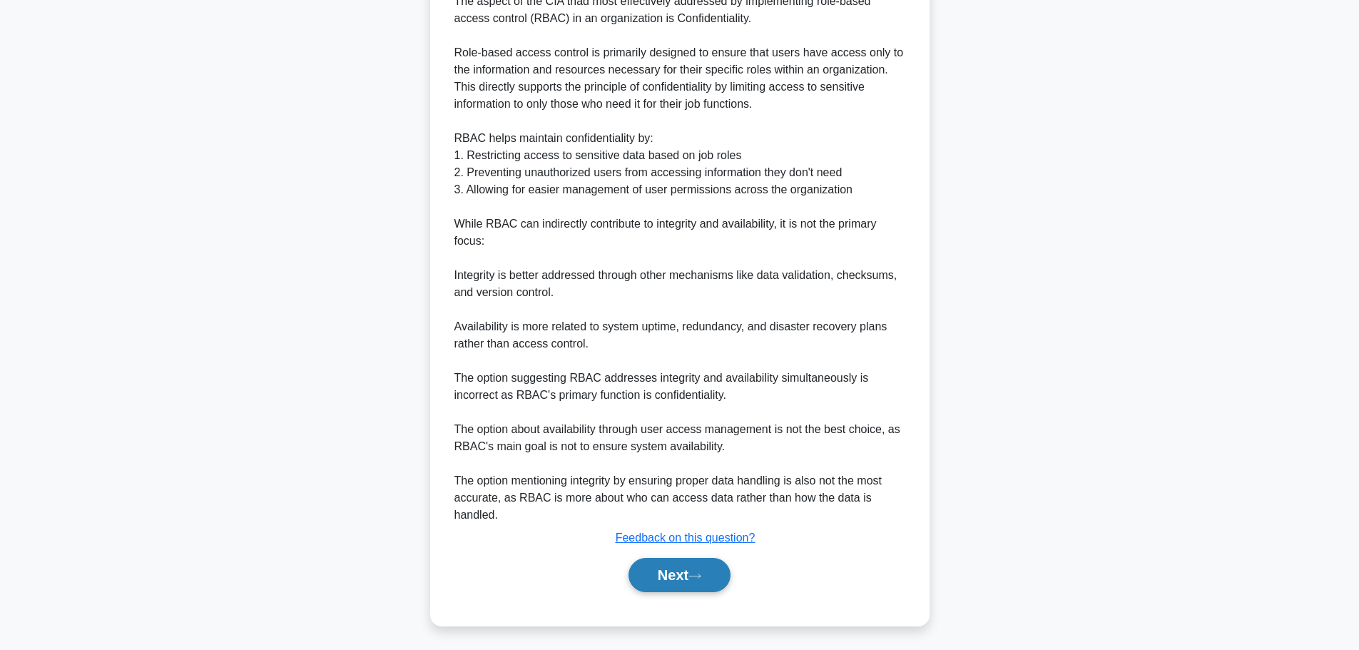
click at [654, 566] on button "Next" at bounding box center [680, 575] width 102 height 34
